Goal: Transaction & Acquisition: Purchase product/service

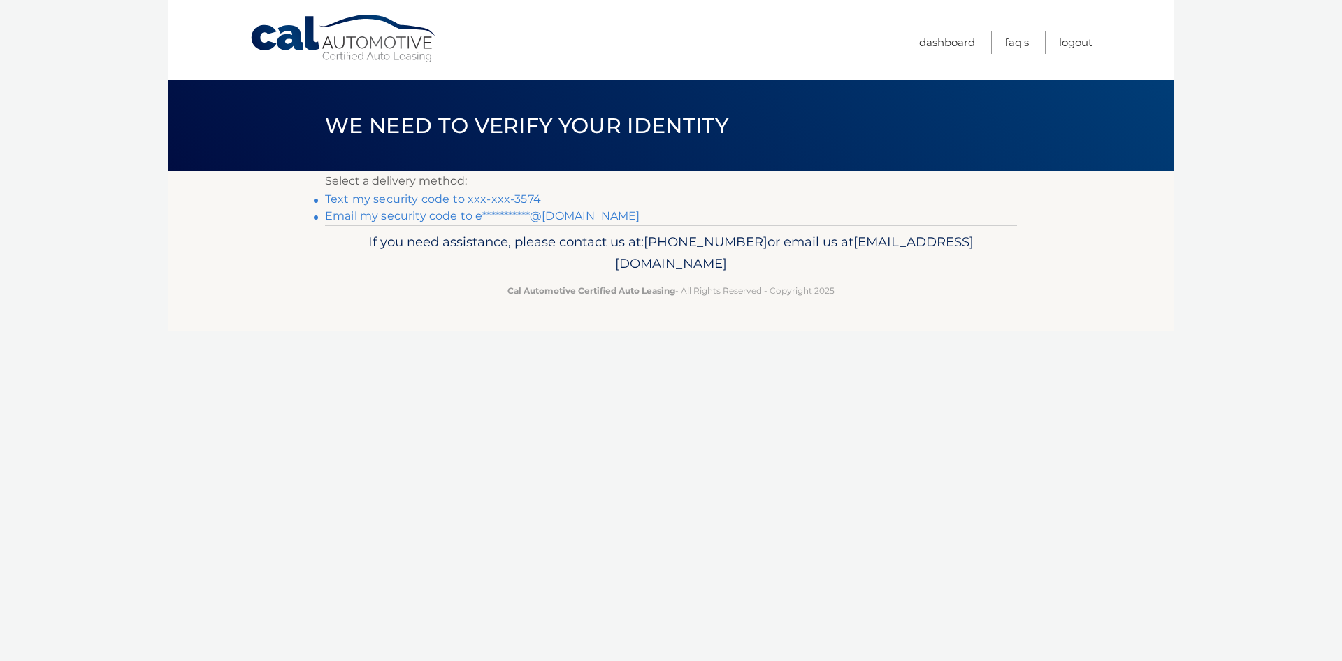
click at [432, 200] on link "Text my security code to xxx-xxx-3574" at bounding box center [433, 198] width 216 height 13
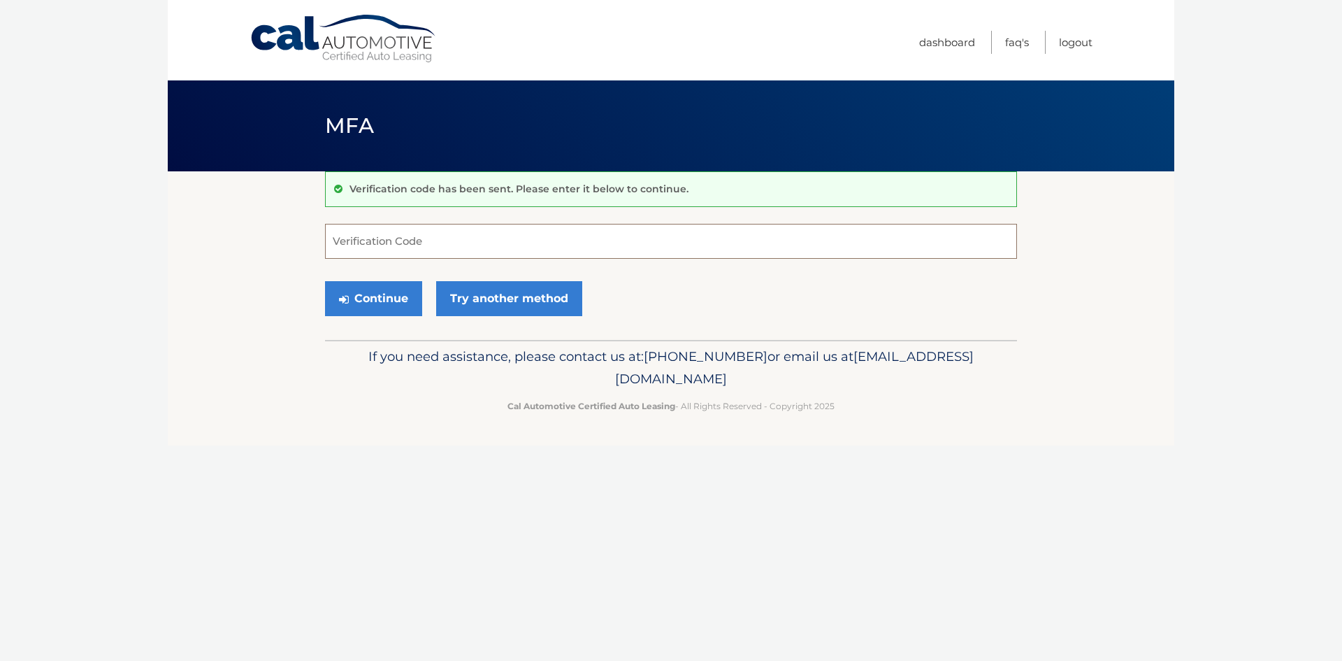
click at [479, 249] on input "Verification Code" at bounding box center [671, 241] width 692 height 35
type input "592323"
click at [325, 281] on button "Continue" at bounding box center [373, 298] width 97 height 35
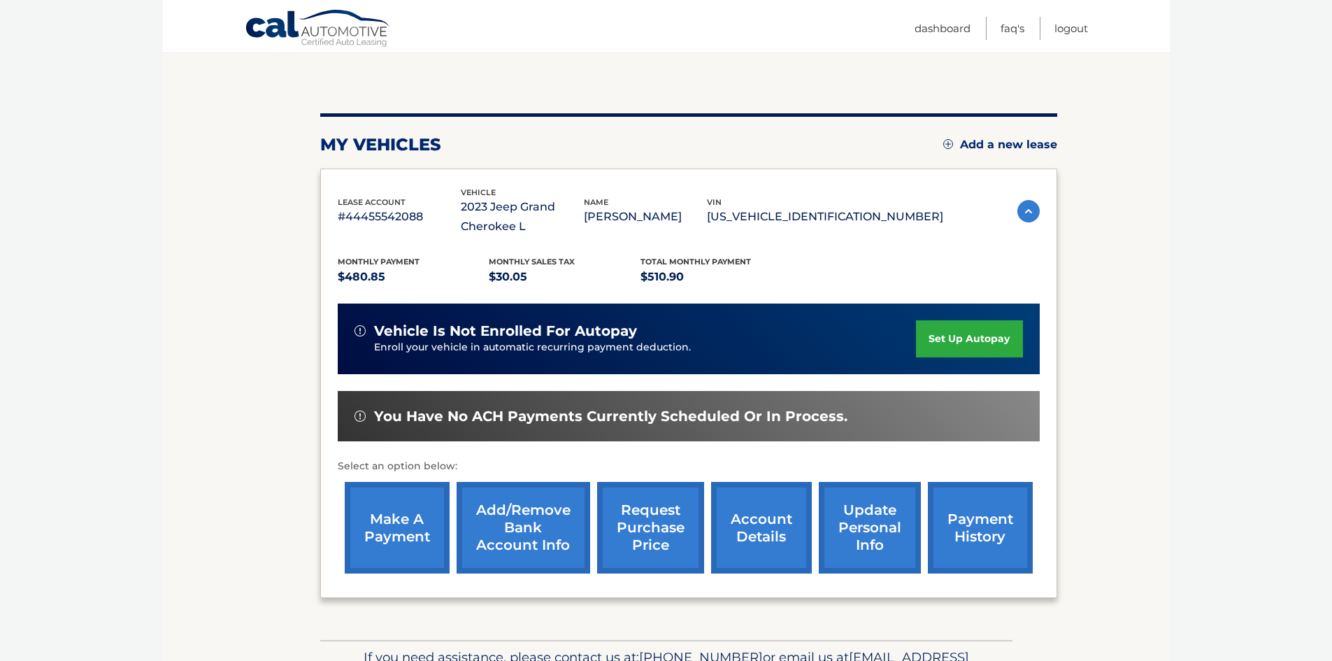
scroll to position [140, 0]
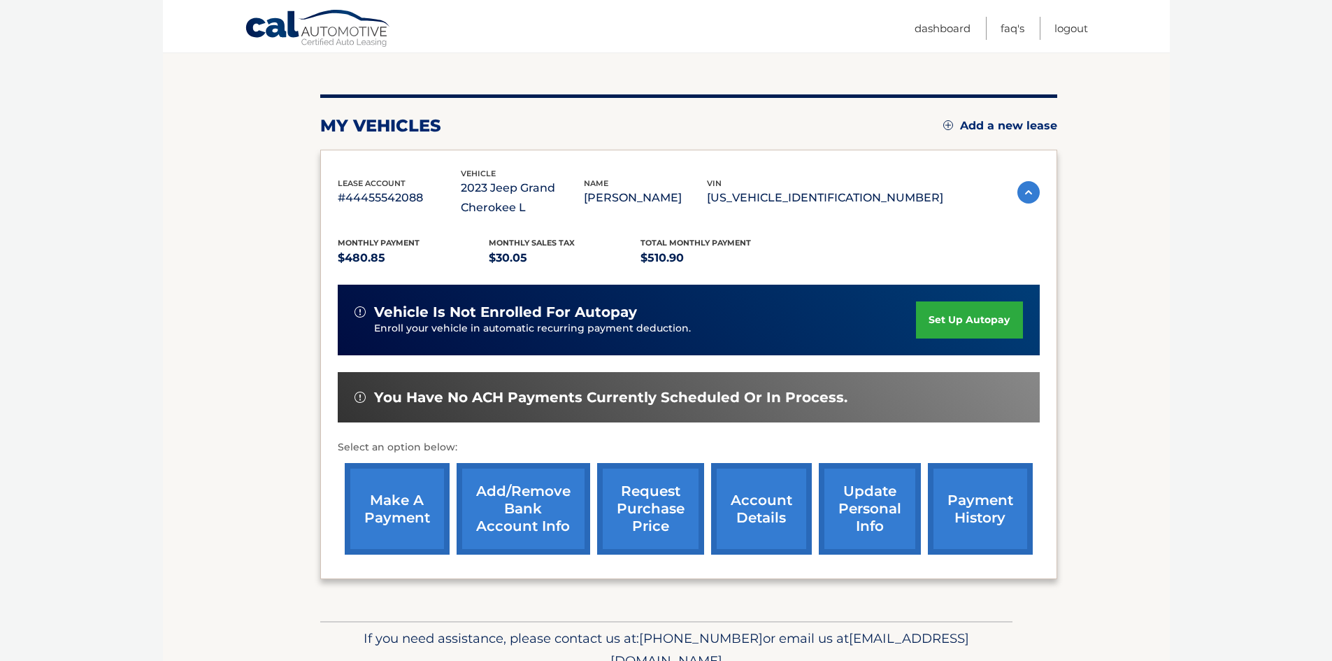
click at [378, 517] on link "make a payment" at bounding box center [397, 509] width 105 height 92
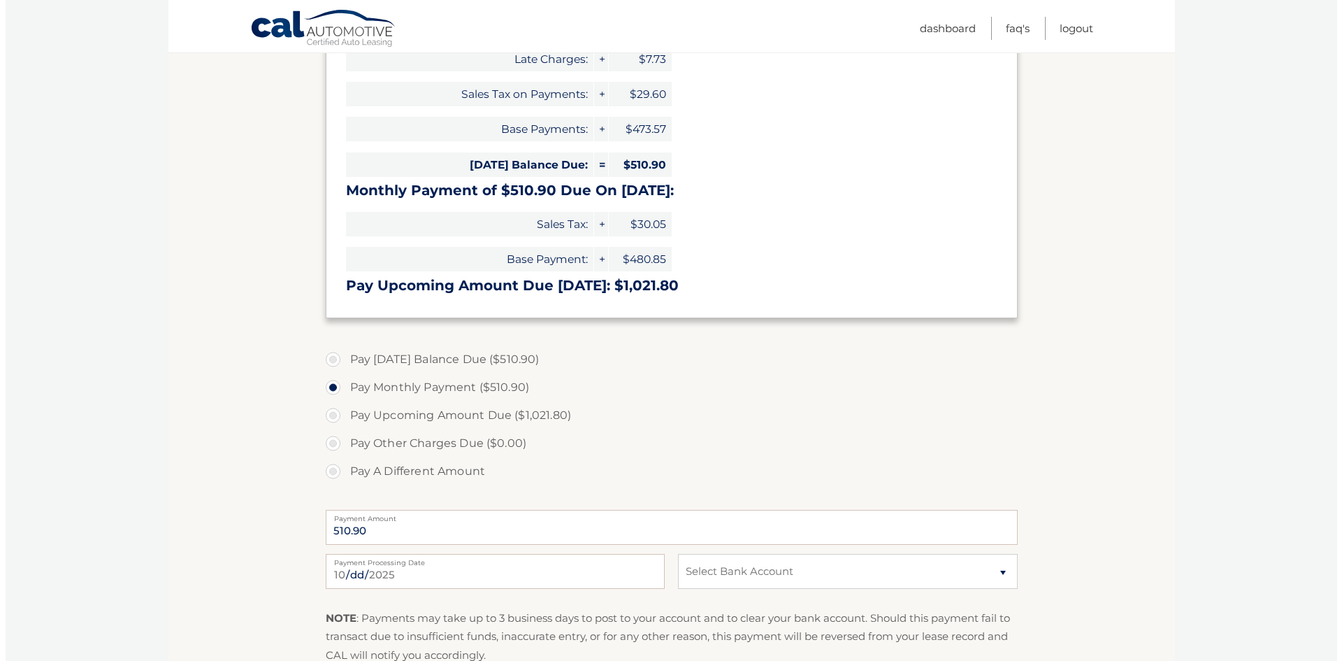
scroll to position [349, 0]
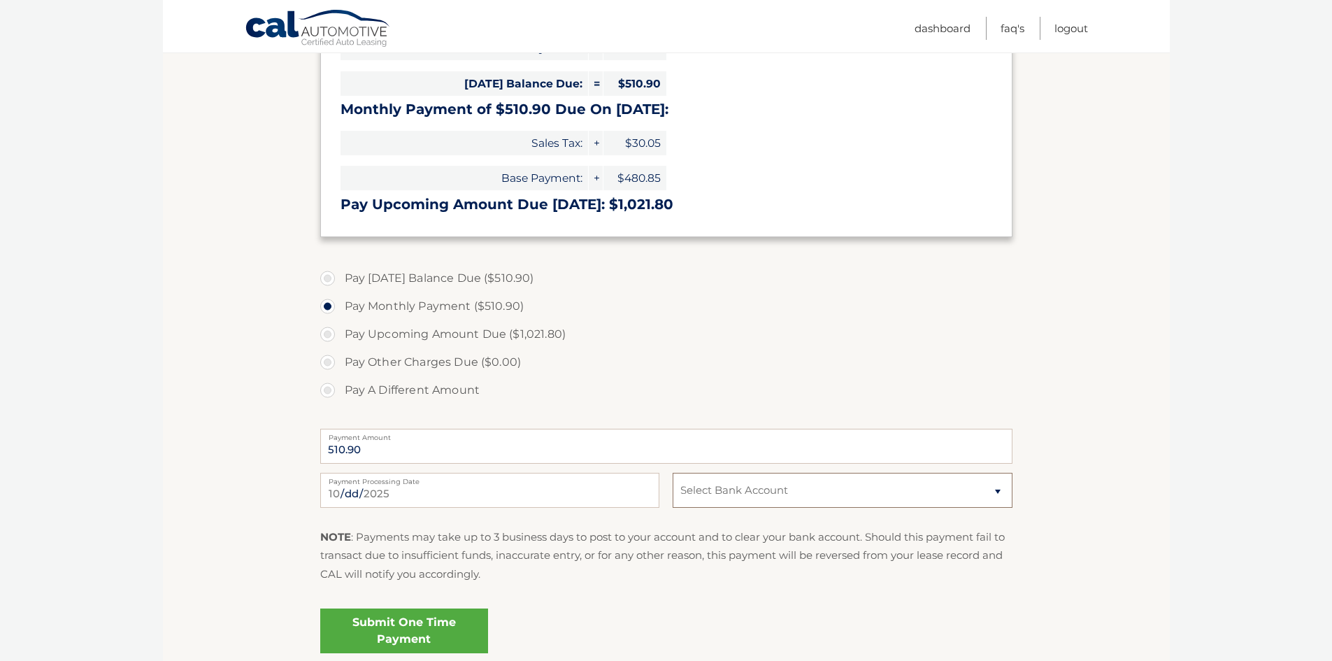
click at [800, 486] on select "Select Bank Account Checking CENTRAL ONE FEDERAL CREDIT UNION *****3279 Checkin…" at bounding box center [841, 489] width 339 height 35
select select "ZTMzZWJhMTgtYzJkYi00ZGU2LWFlYTQtM2I1NjIwODVhNjFj"
click at [672, 472] on select "Select Bank Account Checking CENTRAL ONE FEDERAL CREDIT UNION *****3279 Checkin…" at bounding box center [841, 489] width 339 height 35
click at [407, 635] on link "Submit One Time Payment" at bounding box center [404, 630] width 168 height 45
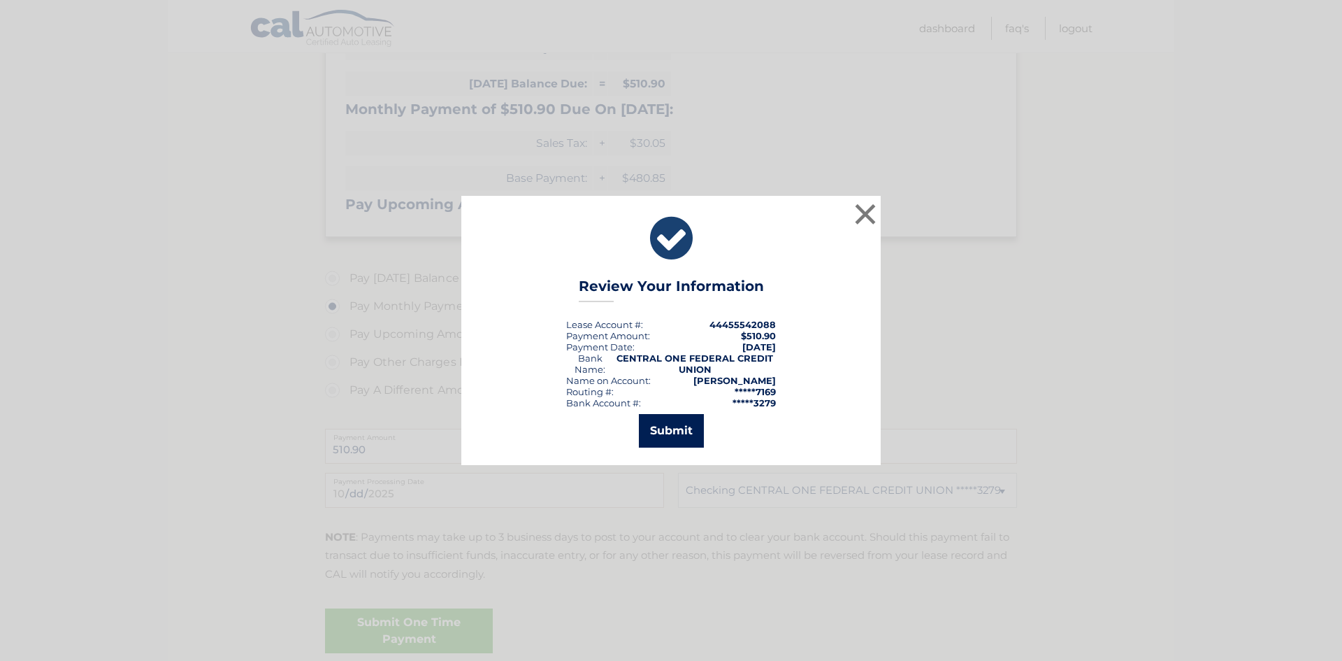
click at [663, 421] on button "Submit" at bounding box center [671, 431] width 65 height 34
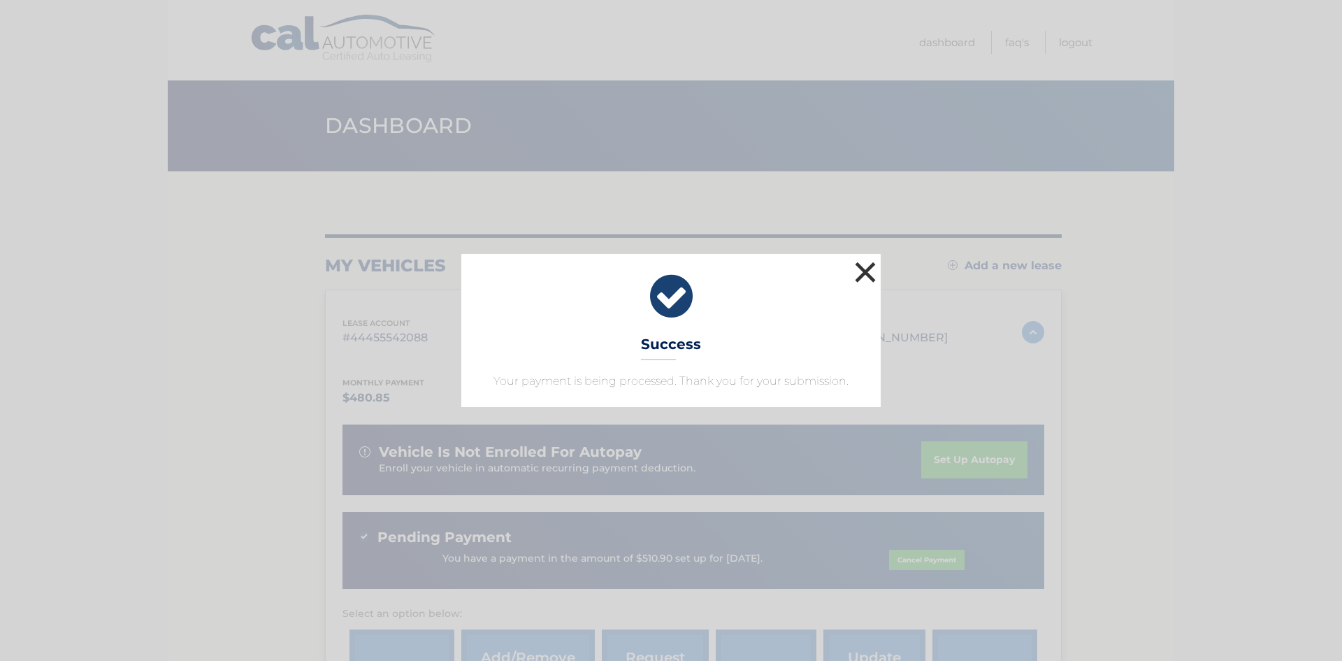
click at [861, 273] on button "×" at bounding box center [865, 272] width 28 height 28
